Goal: Task Accomplishment & Management: Use online tool/utility

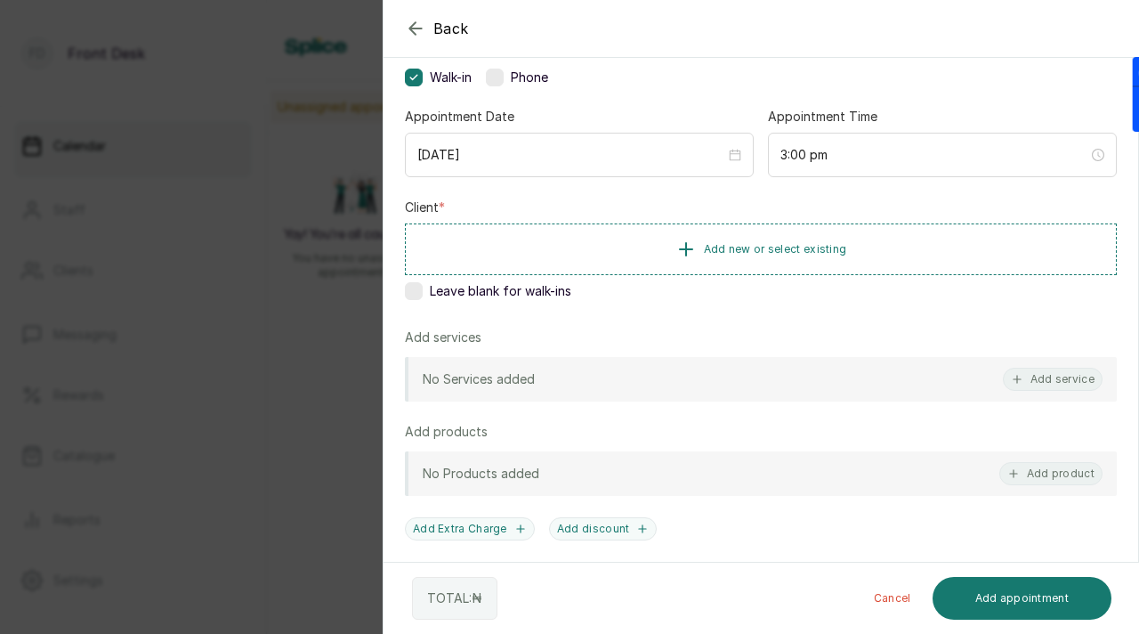
scroll to position [185, 0]
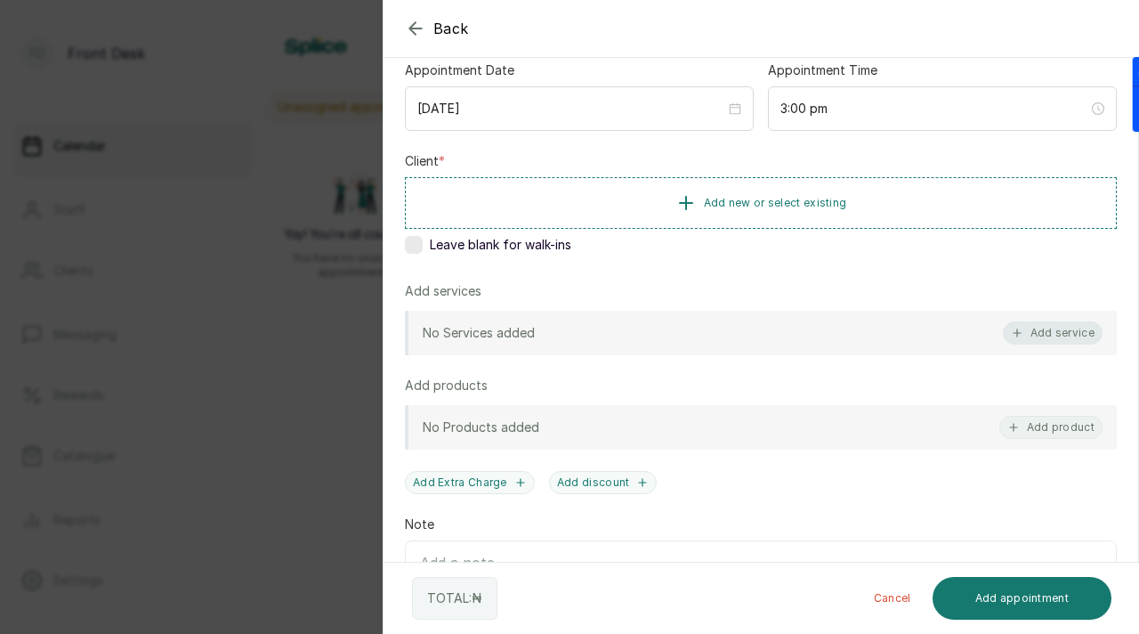
click at [1070, 331] on button "Add service" at bounding box center [1053, 332] width 100 height 23
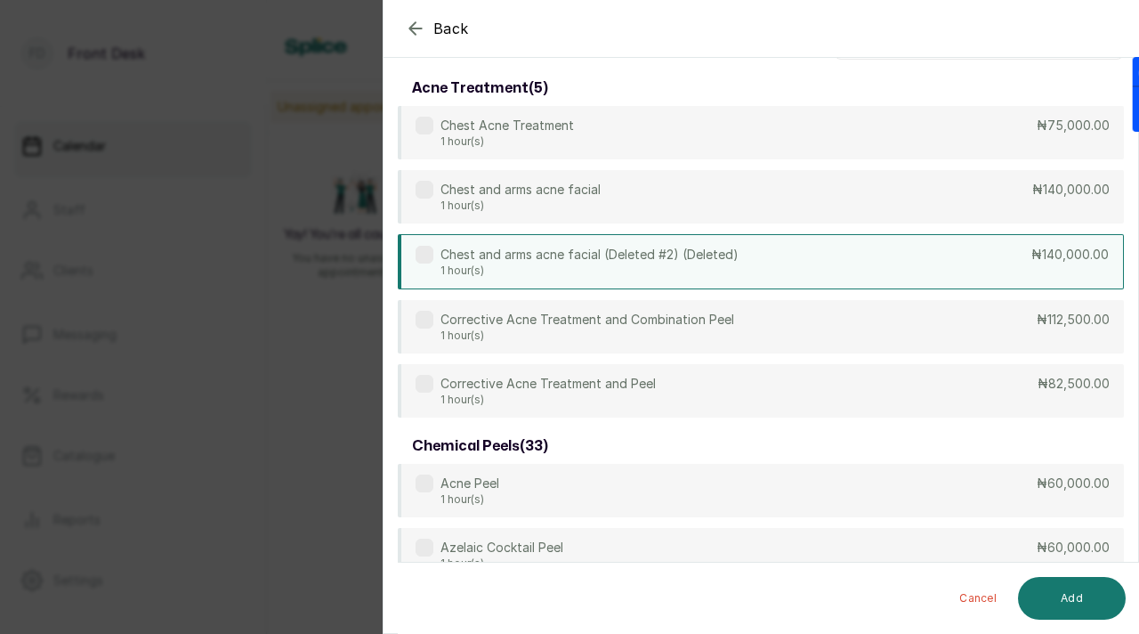
scroll to position [0, 0]
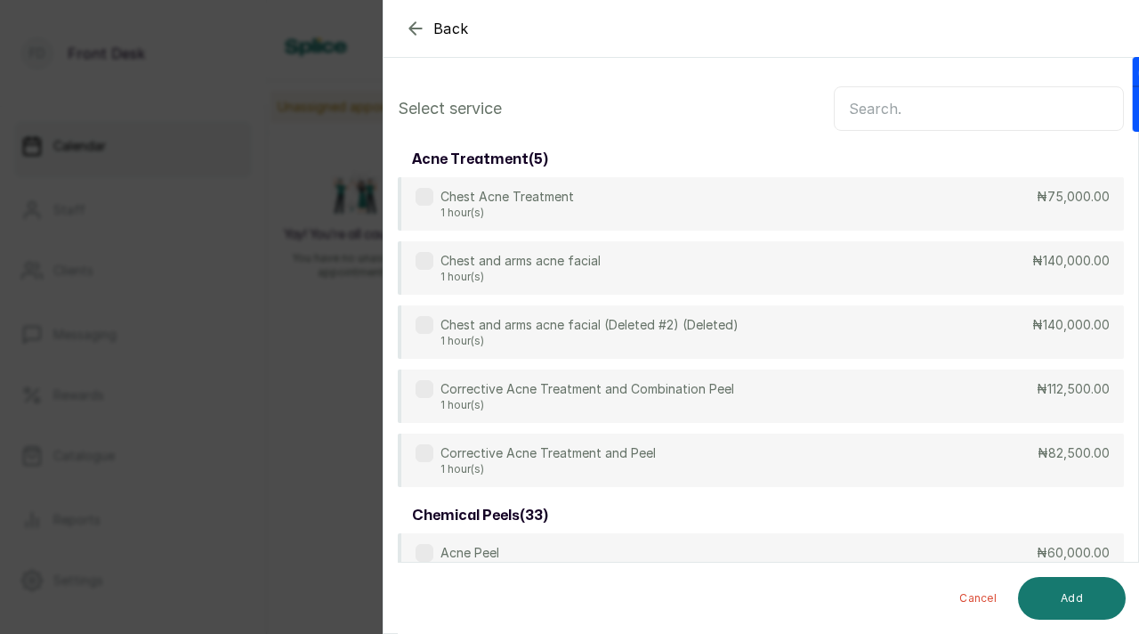
click at [880, 122] on input "text" at bounding box center [979, 108] width 290 height 44
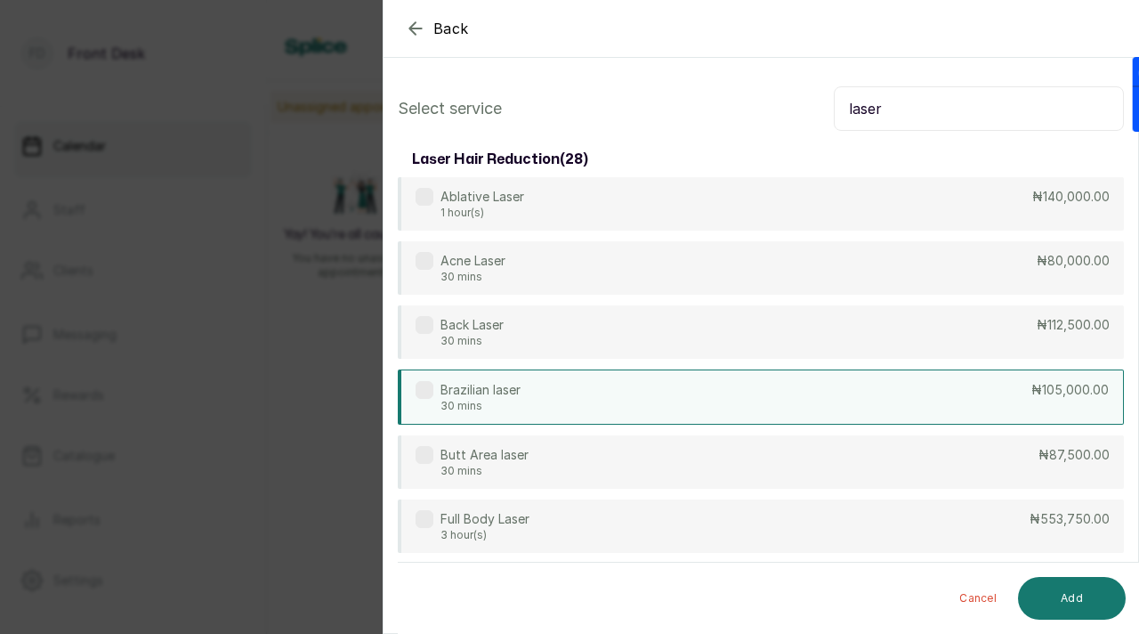
type input "laser"
click at [431, 387] on label at bounding box center [425, 390] width 18 height 18
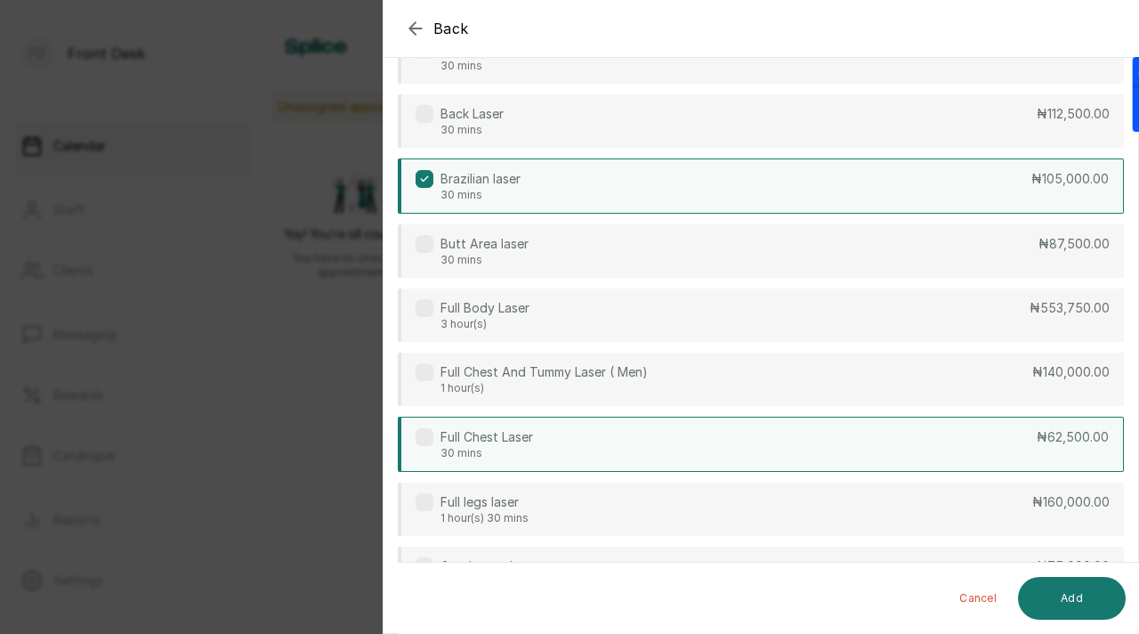
scroll to position [228, 0]
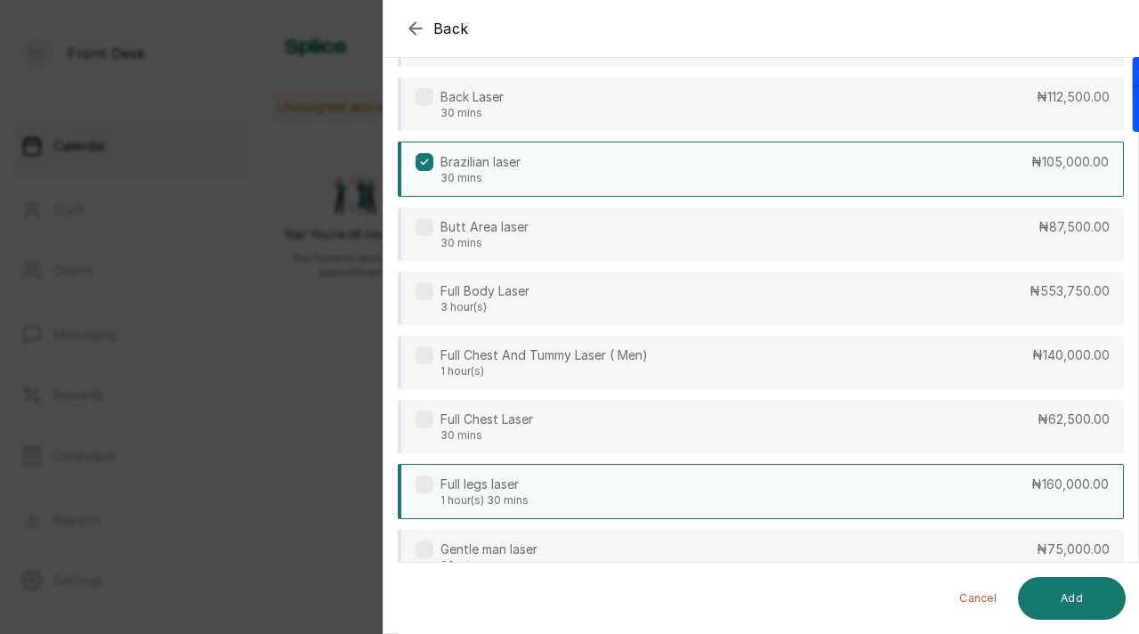
click at [426, 486] on label at bounding box center [425, 484] width 18 height 18
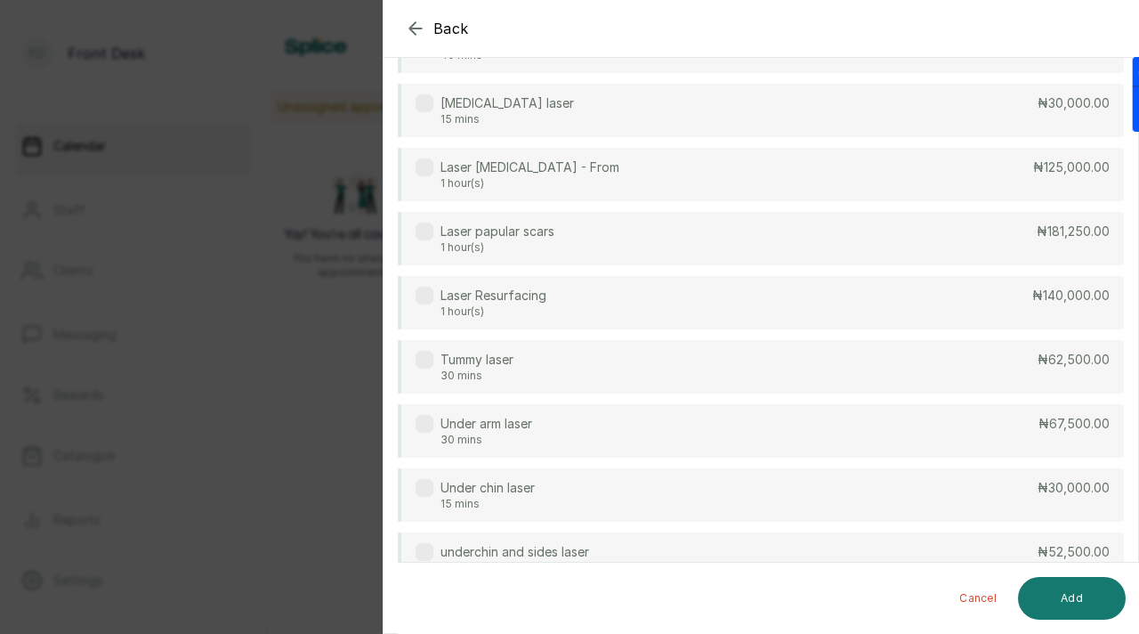
scroll to position [1297, 0]
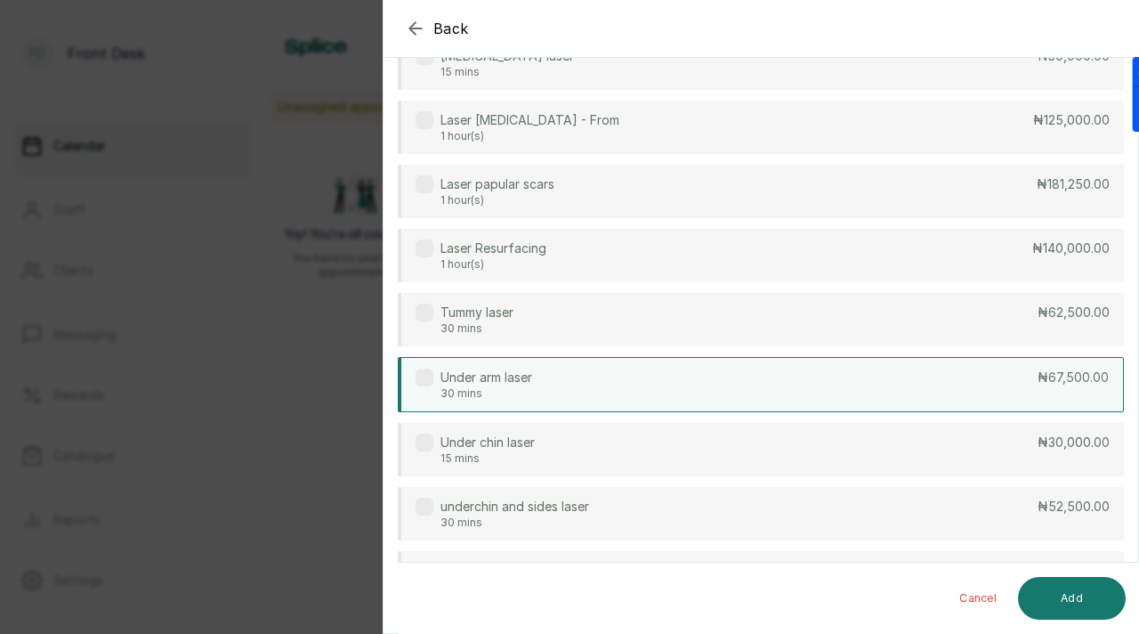
click at [425, 381] on label at bounding box center [425, 377] width 18 height 18
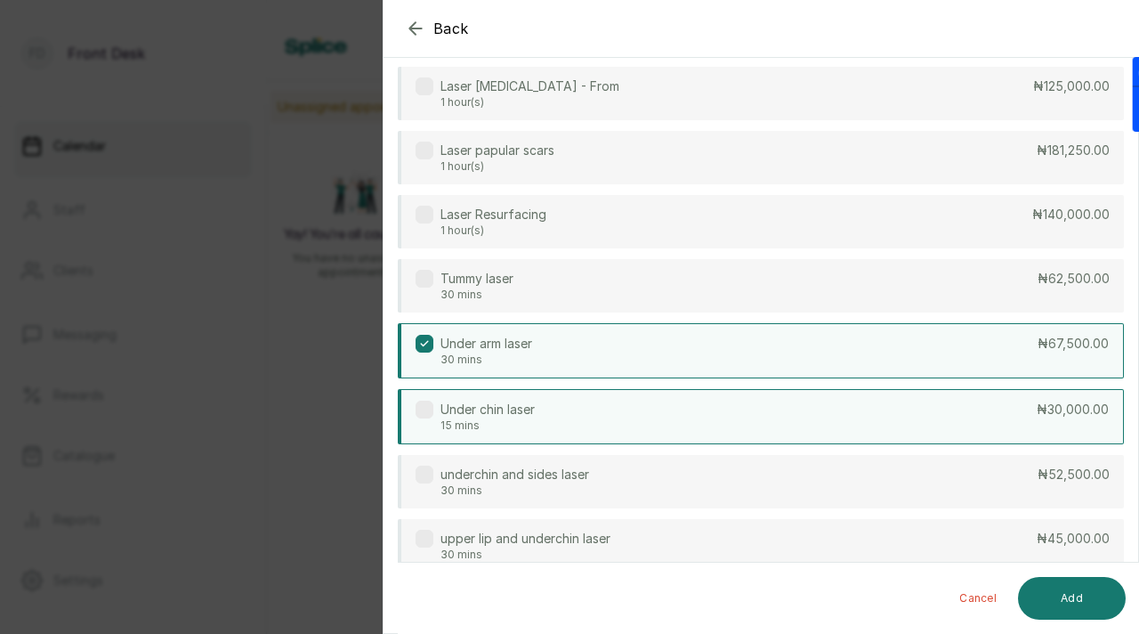
scroll to position [1344, 0]
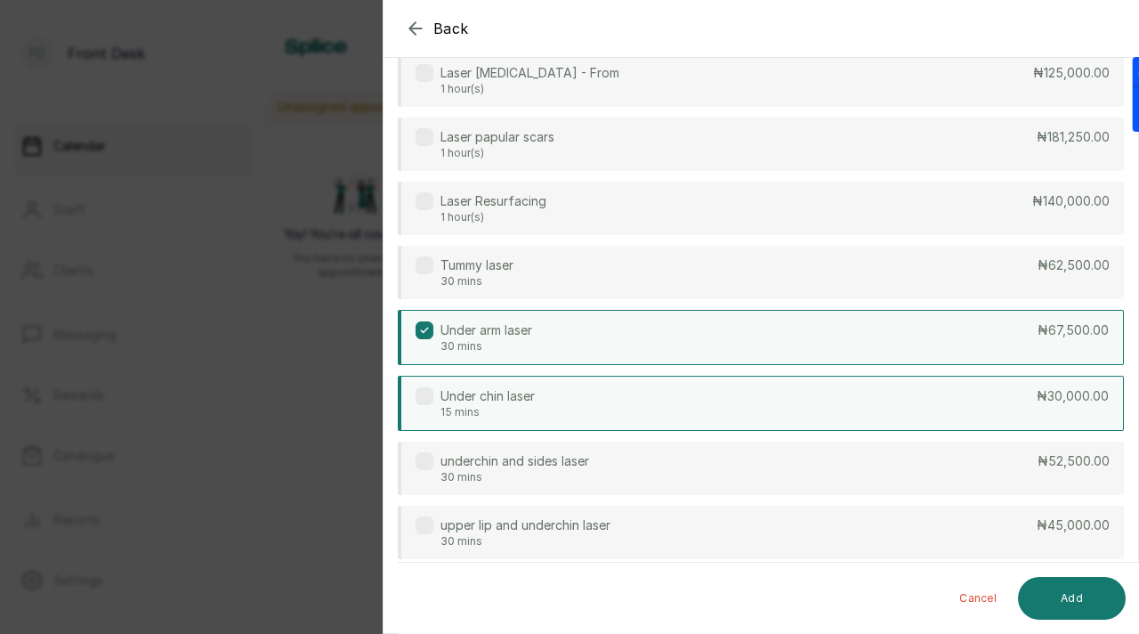
click at [432, 393] on label at bounding box center [425, 396] width 18 height 18
click at [1073, 608] on button "Add" at bounding box center [1072, 598] width 108 height 43
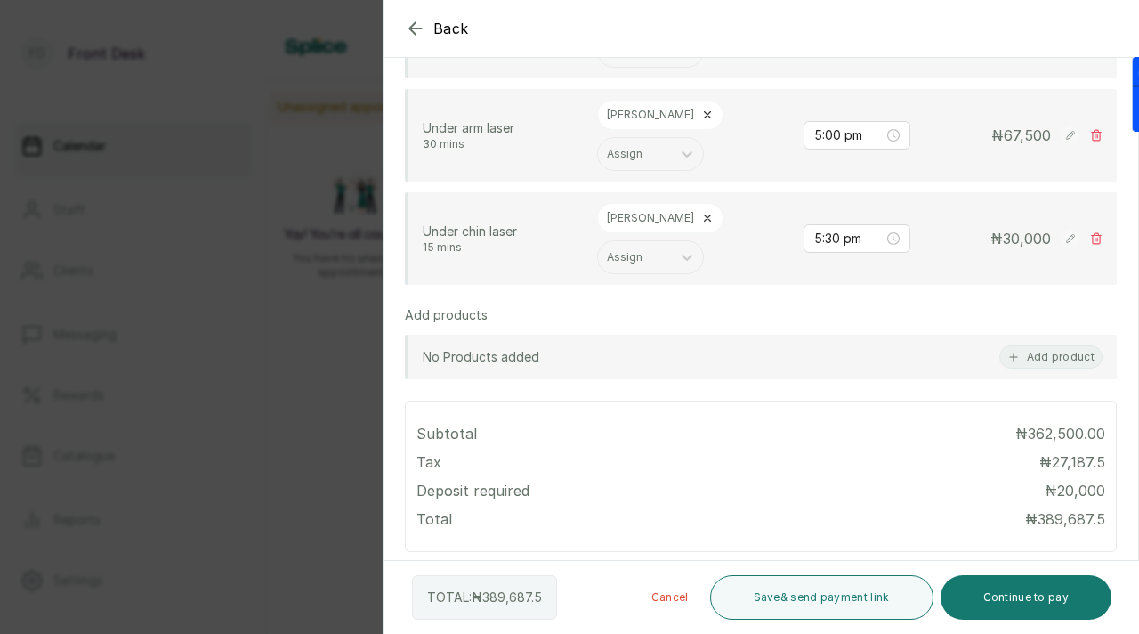
scroll to position [620, 0]
click at [611, 571] on button "Add discount" at bounding box center [603, 582] width 109 height 23
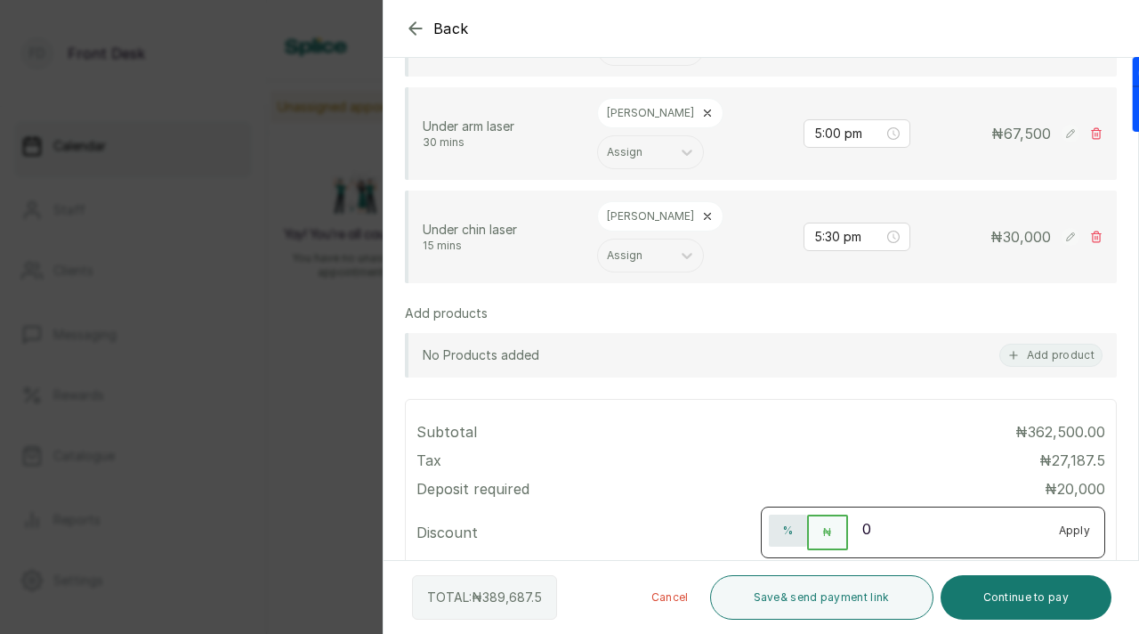
click at [787, 514] on button "%" at bounding box center [788, 530] width 38 height 32
click at [880, 514] on input "0" at bounding box center [946, 528] width 197 height 28
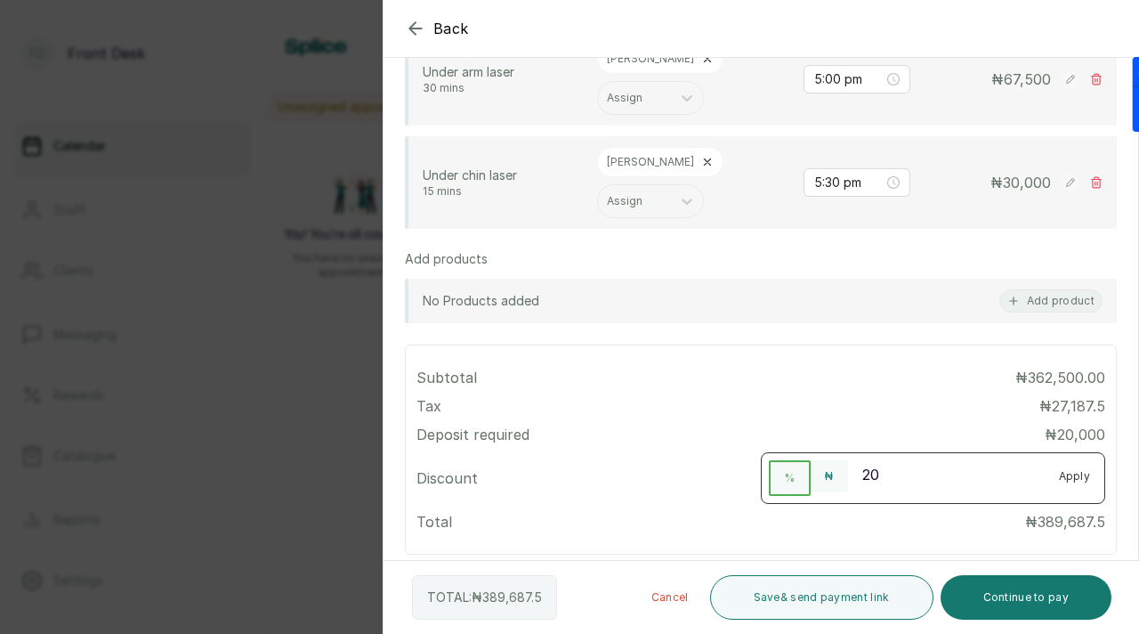
scroll to position [675, 0]
type input "20"
click at [1071, 459] on button "Apply" at bounding box center [1075, 475] width 61 height 32
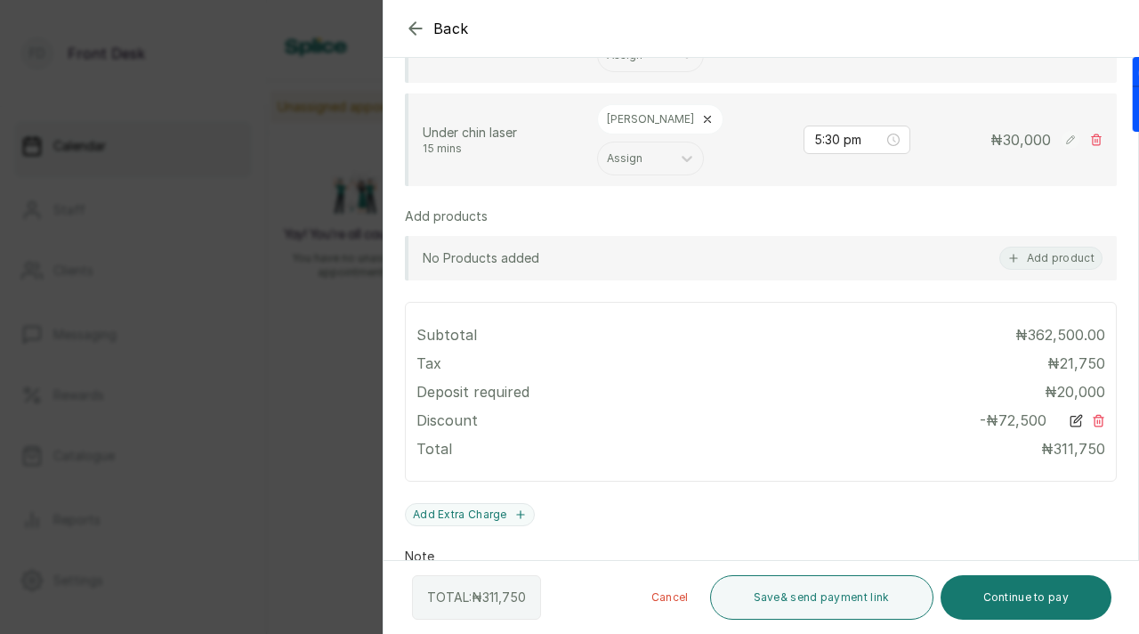
scroll to position [724, 0]
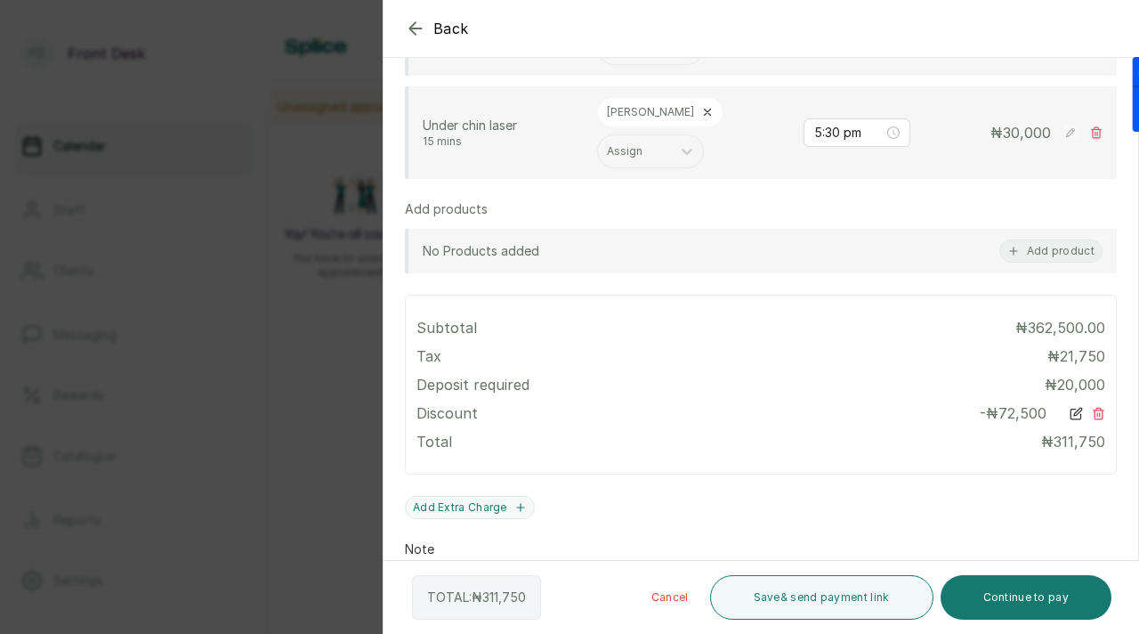
click at [1077, 407] on icon at bounding box center [1076, 413] width 13 height 13
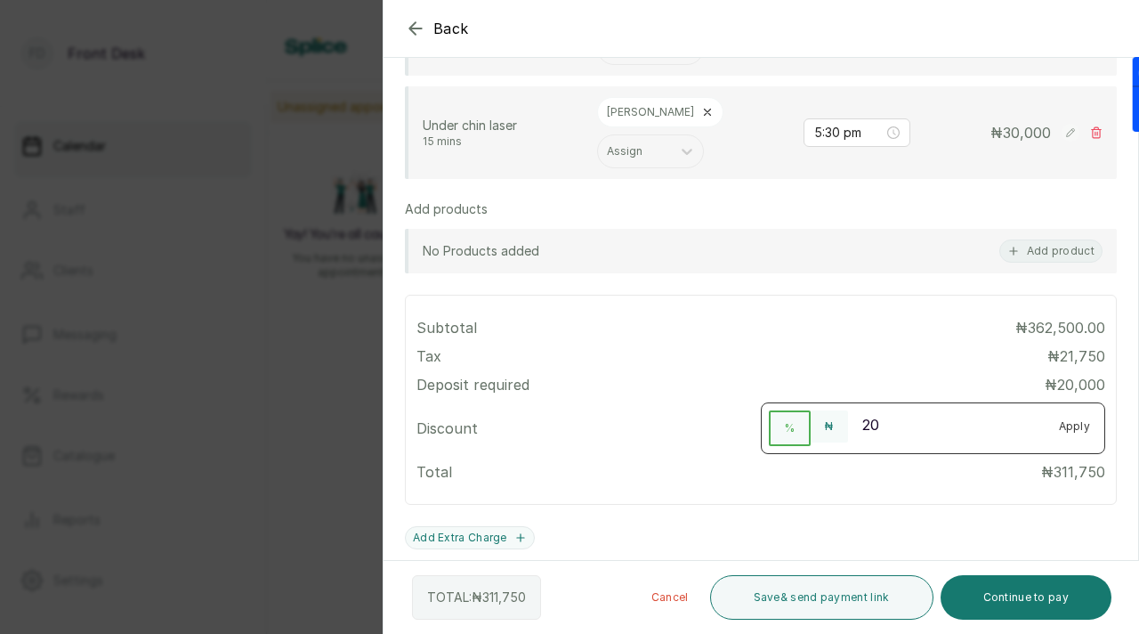
click at [881, 410] on input "20" at bounding box center [946, 424] width 197 height 28
type input "25"
click at [1069, 410] on button "Apply" at bounding box center [1075, 426] width 61 height 32
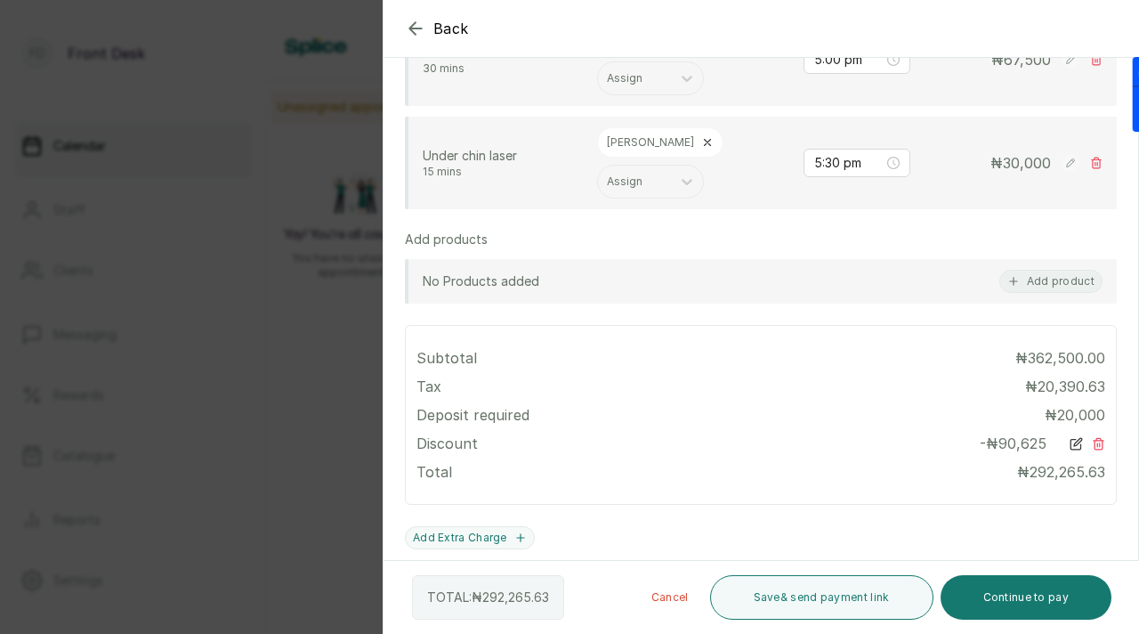
scroll to position [690, 0]
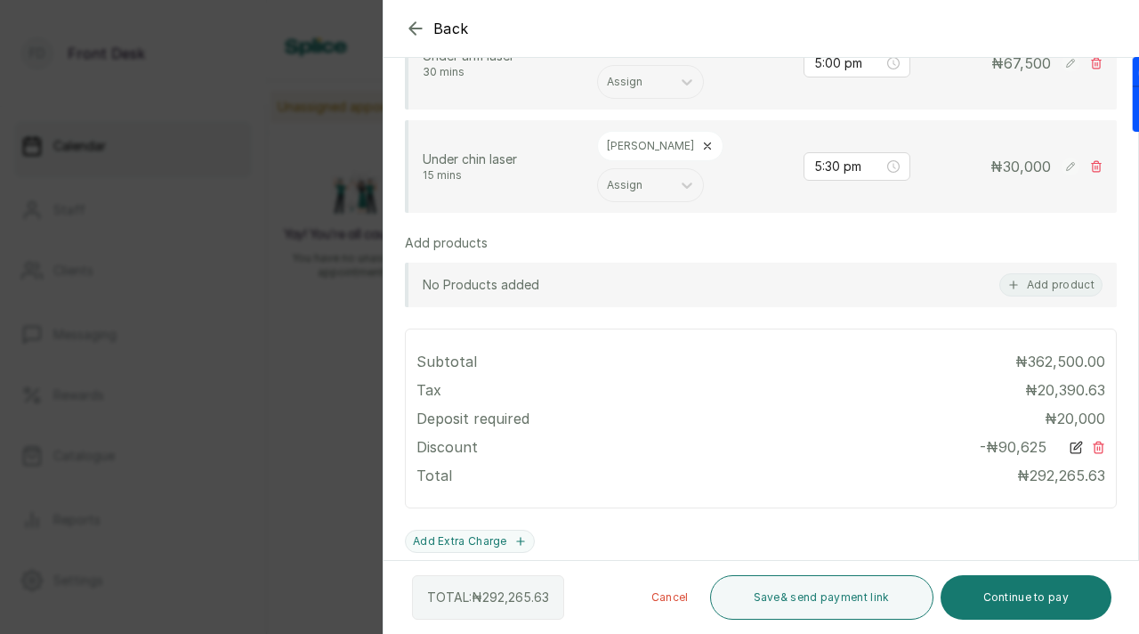
click at [1016, 438] on span "90,625" at bounding box center [1022, 447] width 48 height 18
